Goal: Task Accomplishment & Management: Manage account settings

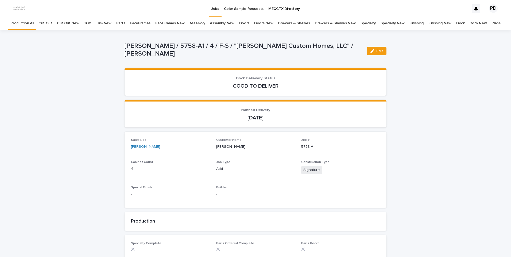
drag, startPoint x: 221, startPoint y: 13, endPoint x: 213, endPoint y: 9, distance: 9.2
click at [213, 9] on p "Jobs" at bounding box center [215, 5] width 8 height 11
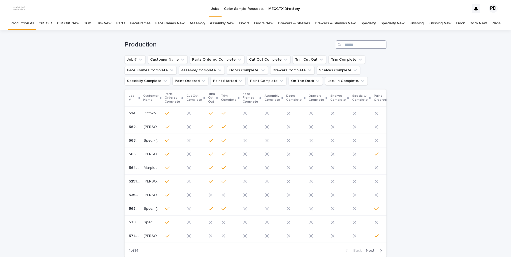
click at [360, 45] on input "Search" at bounding box center [361, 44] width 51 height 9
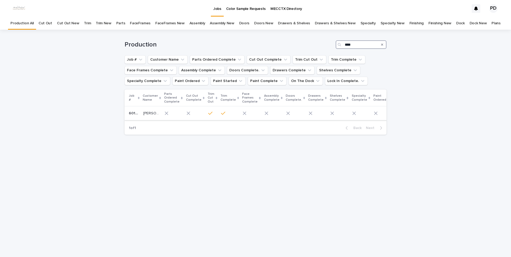
type input "****"
click at [148, 114] on p "[PERSON_NAME]" at bounding box center [151, 113] width 17 height 6
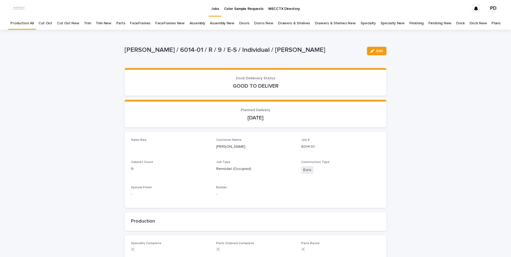
click at [382, 51] on button "Edit" at bounding box center [377, 51] width 20 height 9
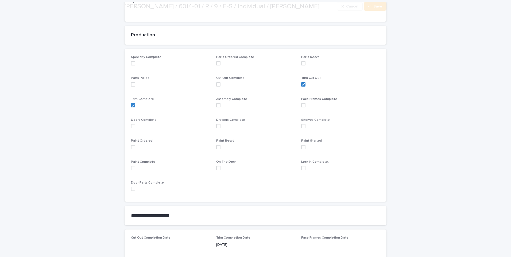
scroll to position [187, 0]
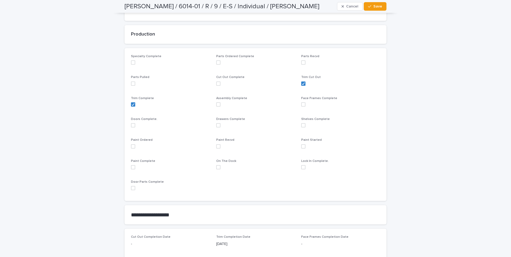
click at [131, 146] on span at bounding box center [133, 146] width 4 height 4
click at [373, 7] on span "Save" at bounding box center [377, 7] width 9 height 4
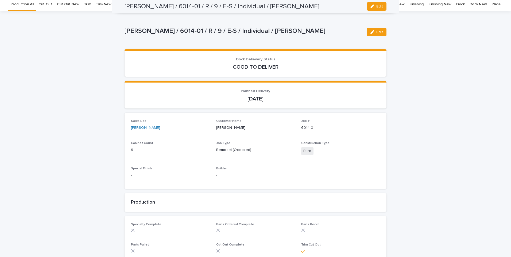
scroll to position [0, 0]
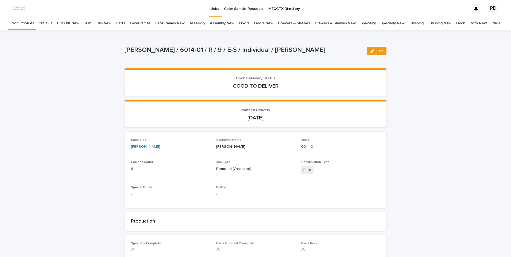
click at [216, 7] on p "Jobs" at bounding box center [215, 5] width 8 height 11
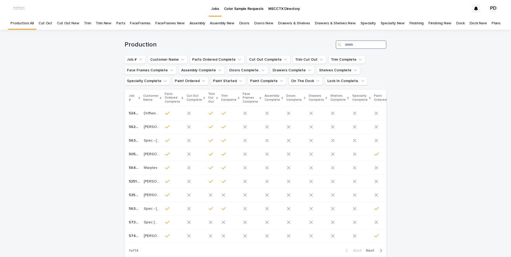
click at [354, 46] on input "Search" at bounding box center [361, 44] width 51 height 9
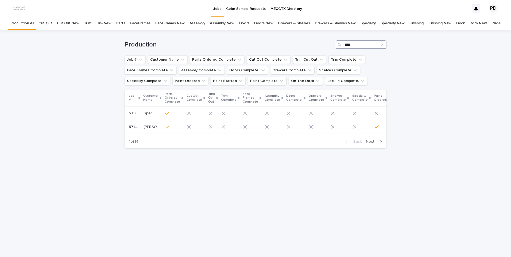
type input "****"
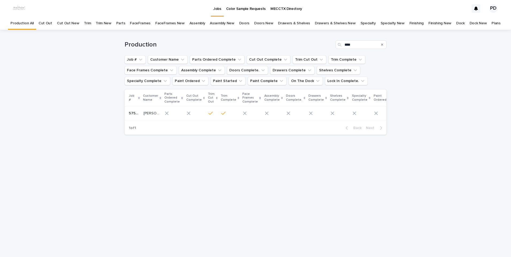
click at [151, 113] on p "[PERSON_NAME]" at bounding box center [151, 113] width 17 height 6
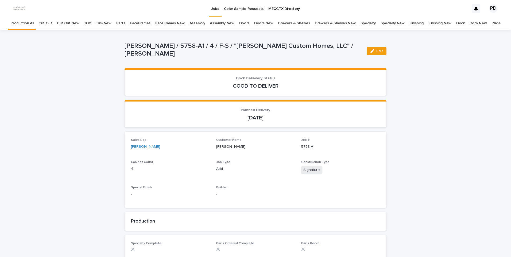
scroll to position [17, 0]
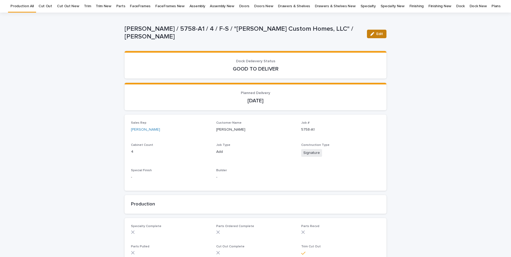
click at [374, 35] on div "button" at bounding box center [373, 34] width 6 height 4
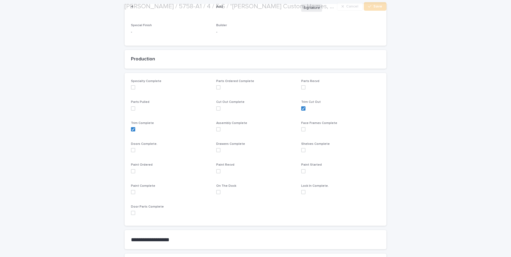
scroll to position [177, 0]
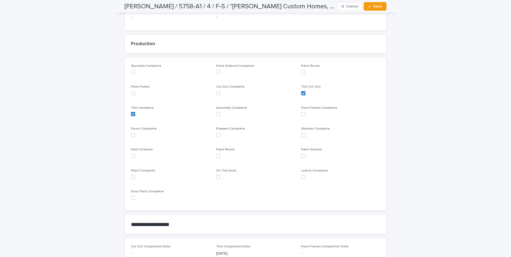
drag, startPoint x: 133, startPoint y: 155, endPoint x: 212, endPoint y: 88, distance: 103.9
click at [134, 153] on div "Paint Ordered" at bounding box center [170, 155] width 79 height 14
click at [132, 156] on span at bounding box center [133, 156] width 4 height 4
click at [379, 6] on span "Save" at bounding box center [377, 7] width 9 height 4
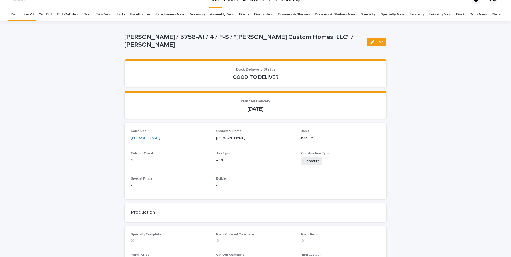
scroll to position [0, 0]
